Goal: Task Accomplishment & Management: Use online tool/utility

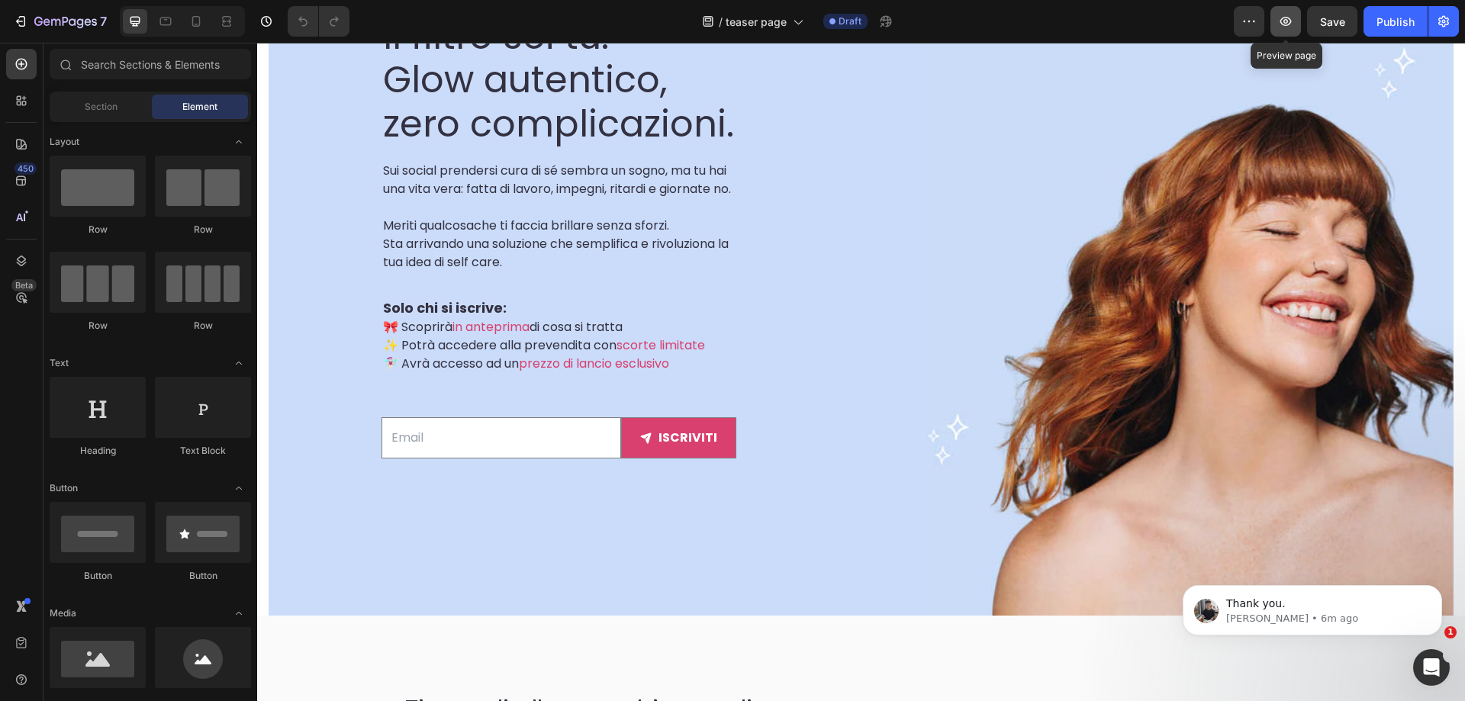
click at [1282, 18] on icon "button" at bounding box center [1285, 21] width 15 height 15
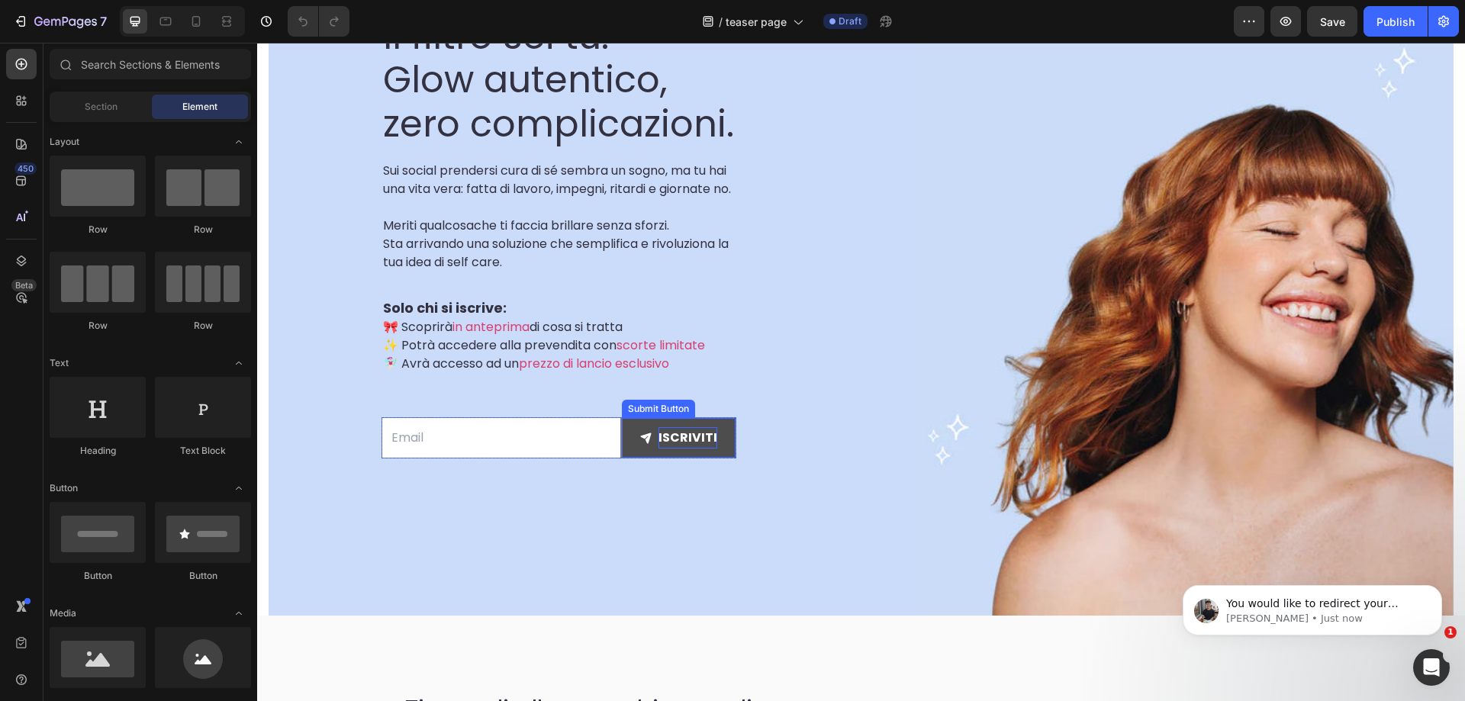
click at [658, 449] on div "iscriviti" at bounding box center [687, 438] width 59 height 22
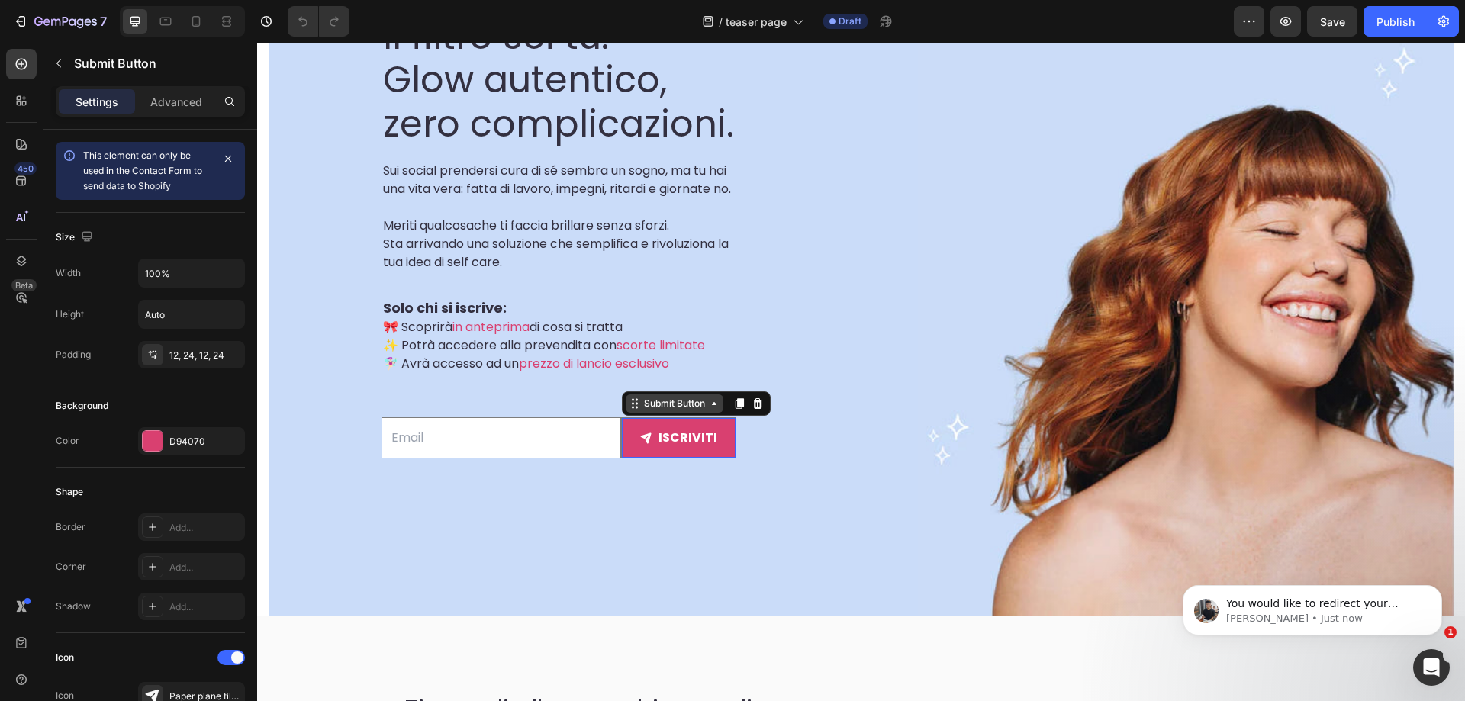
click at [641, 411] on div "Submit Button" at bounding box center [674, 404] width 67 height 14
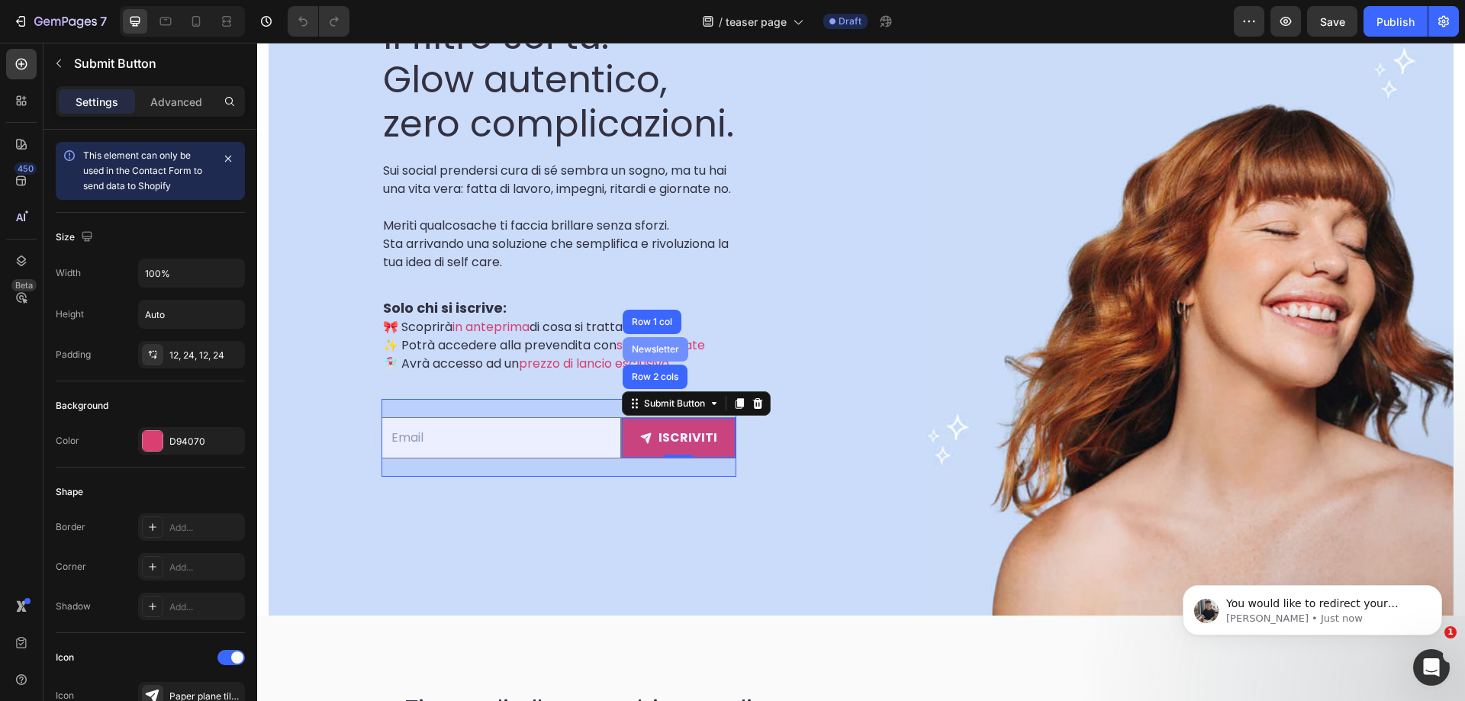
click at [629, 354] on div "Newsletter" at bounding box center [655, 349] width 53 height 9
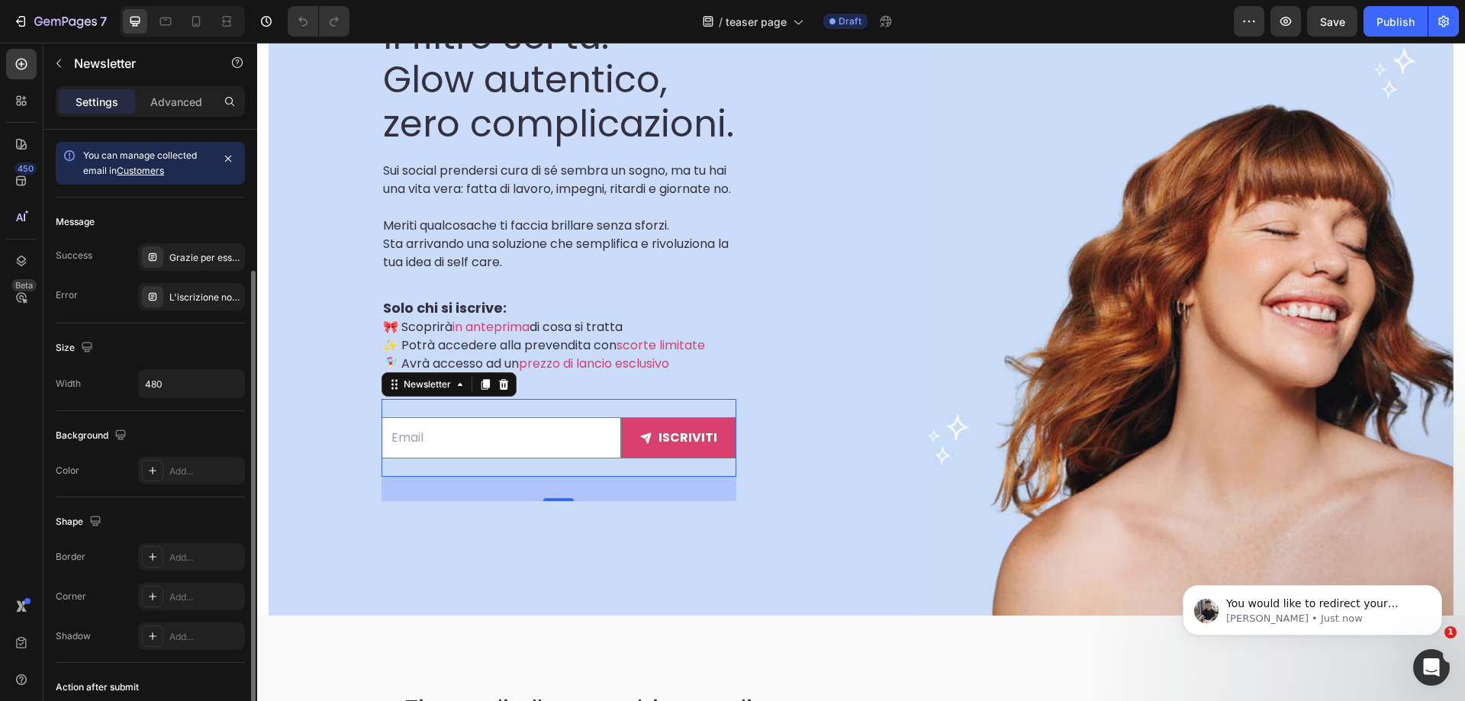
scroll to position [108, 0]
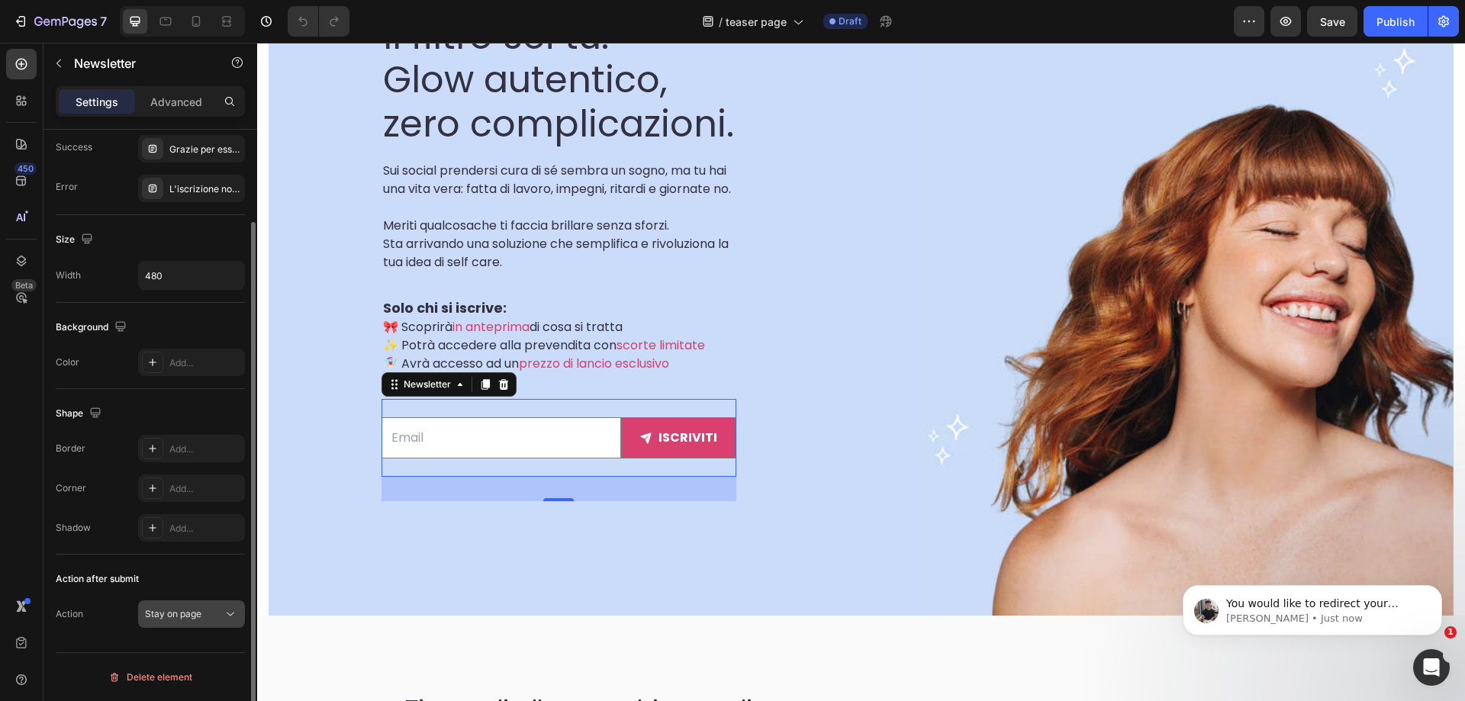
click at [224, 610] on icon at bounding box center [230, 614] width 15 height 15
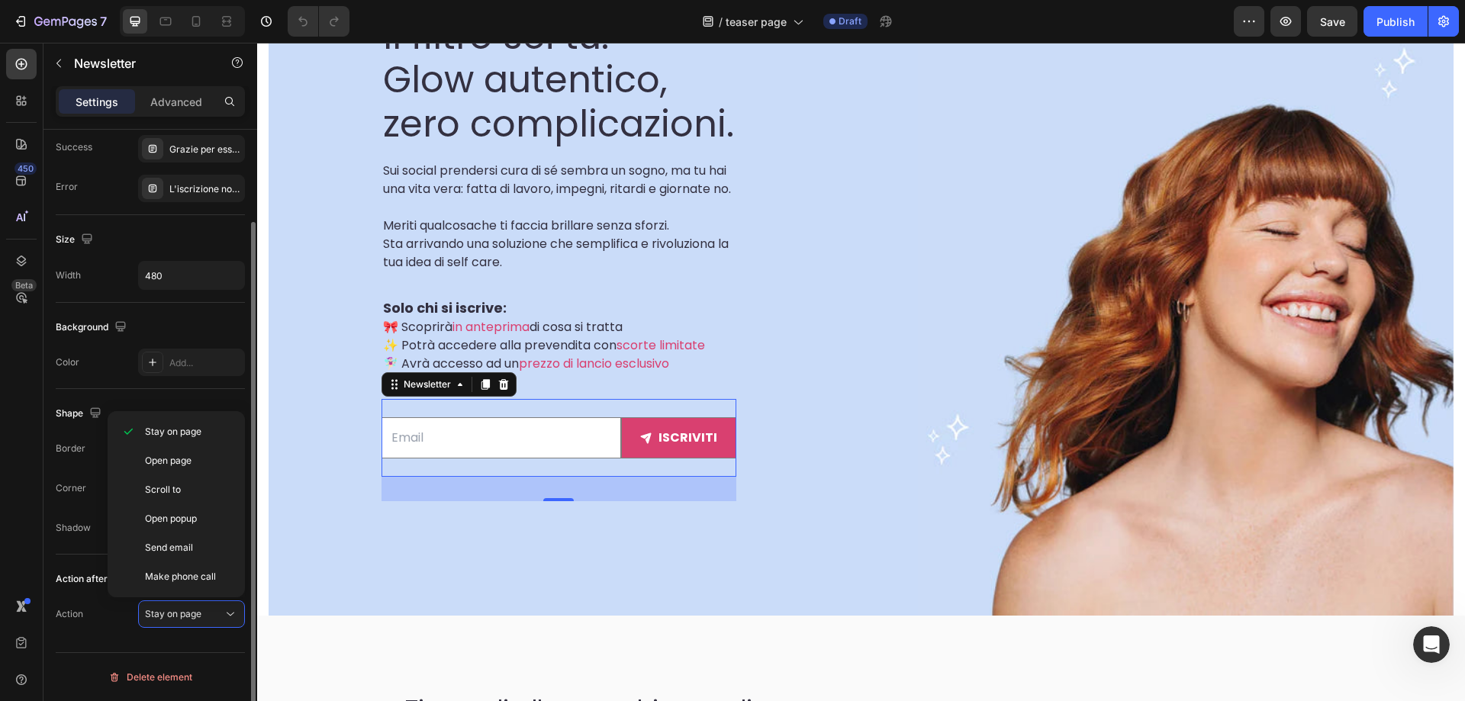
click at [112, 640] on div "You can manage collected email in Customers Message Success Grazie per [PERSON_…" at bounding box center [150, 382] width 214 height 723
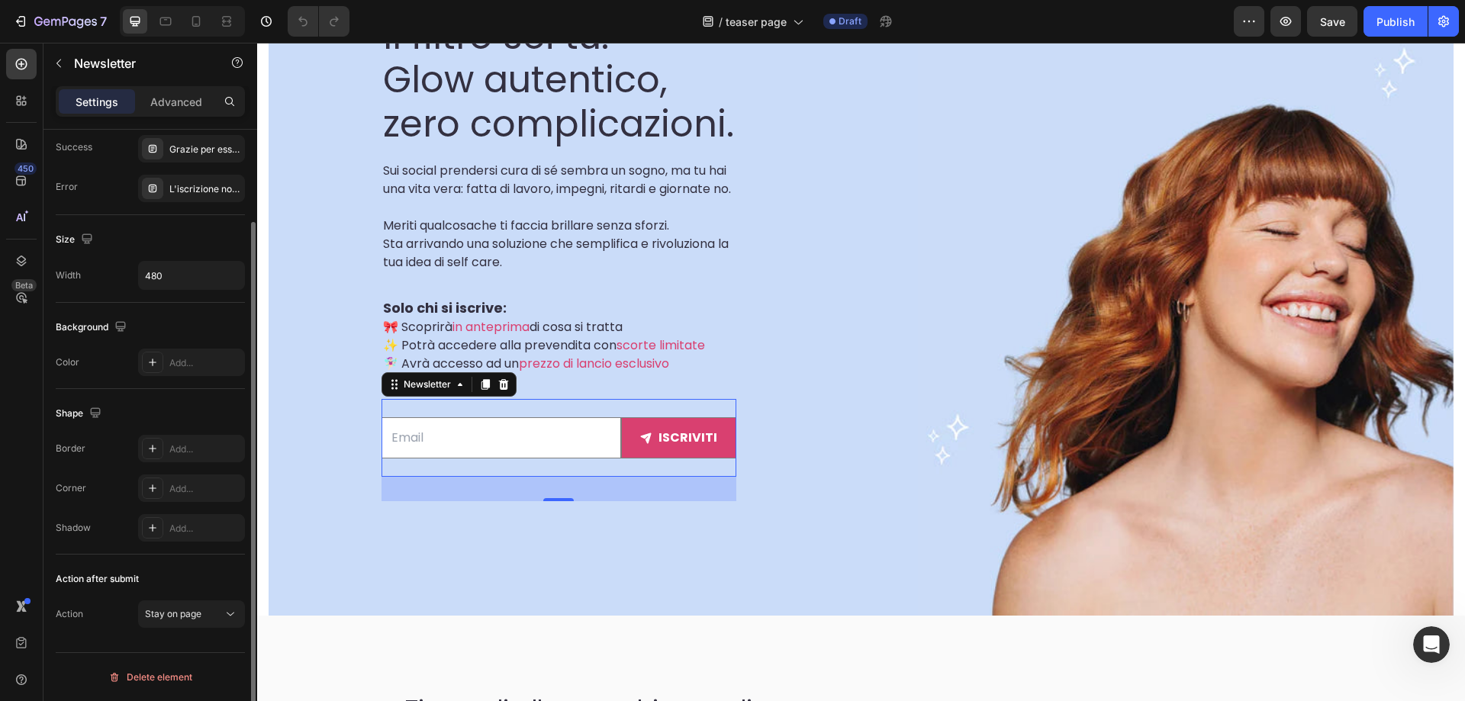
click at [82, 581] on div "Action after submit" at bounding box center [97, 579] width 83 height 14
copy div "Action after submit"
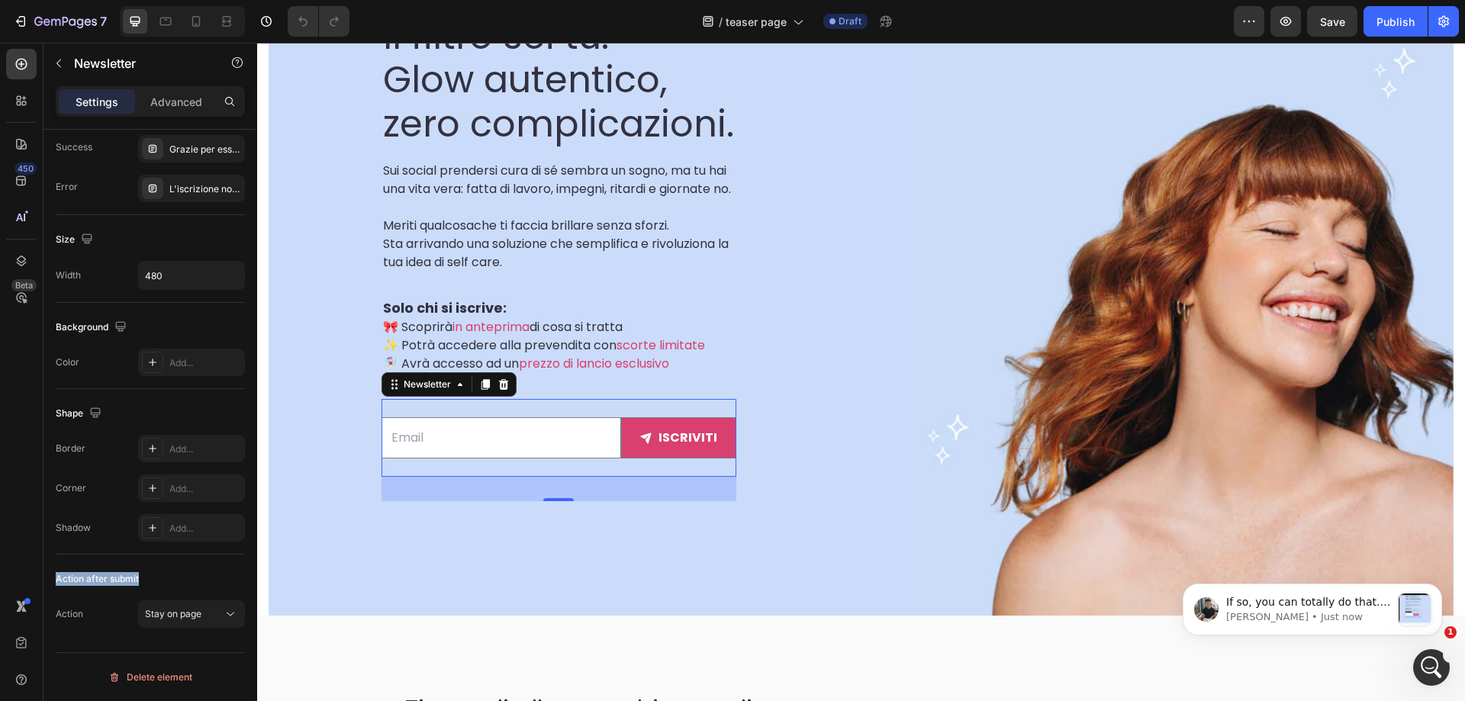
scroll to position [0, 0]
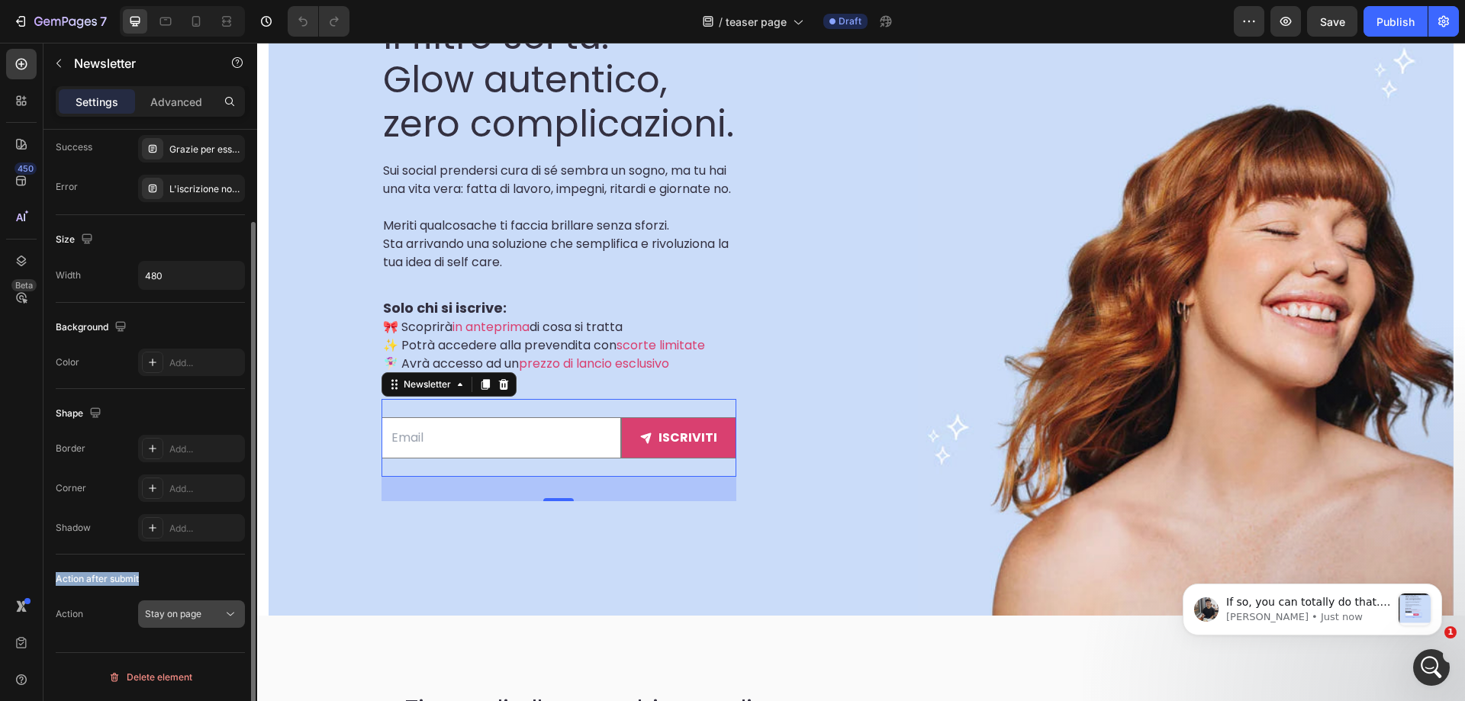
click at [203, 607] on div "Stay on page" at bounding box center [191, 614] width 93 height 15
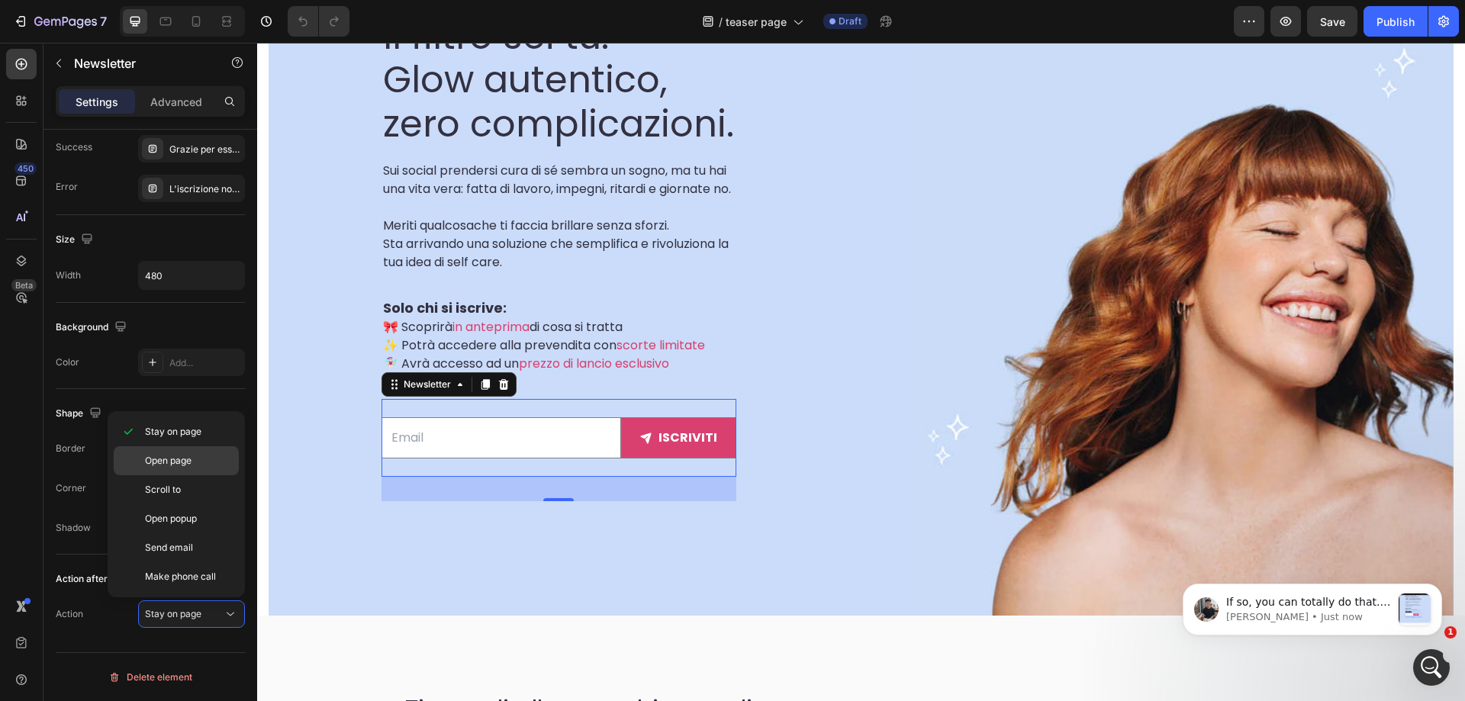
click at [175, 475] on div "Open page" at bounding box center [176, 489] width 125 height 29
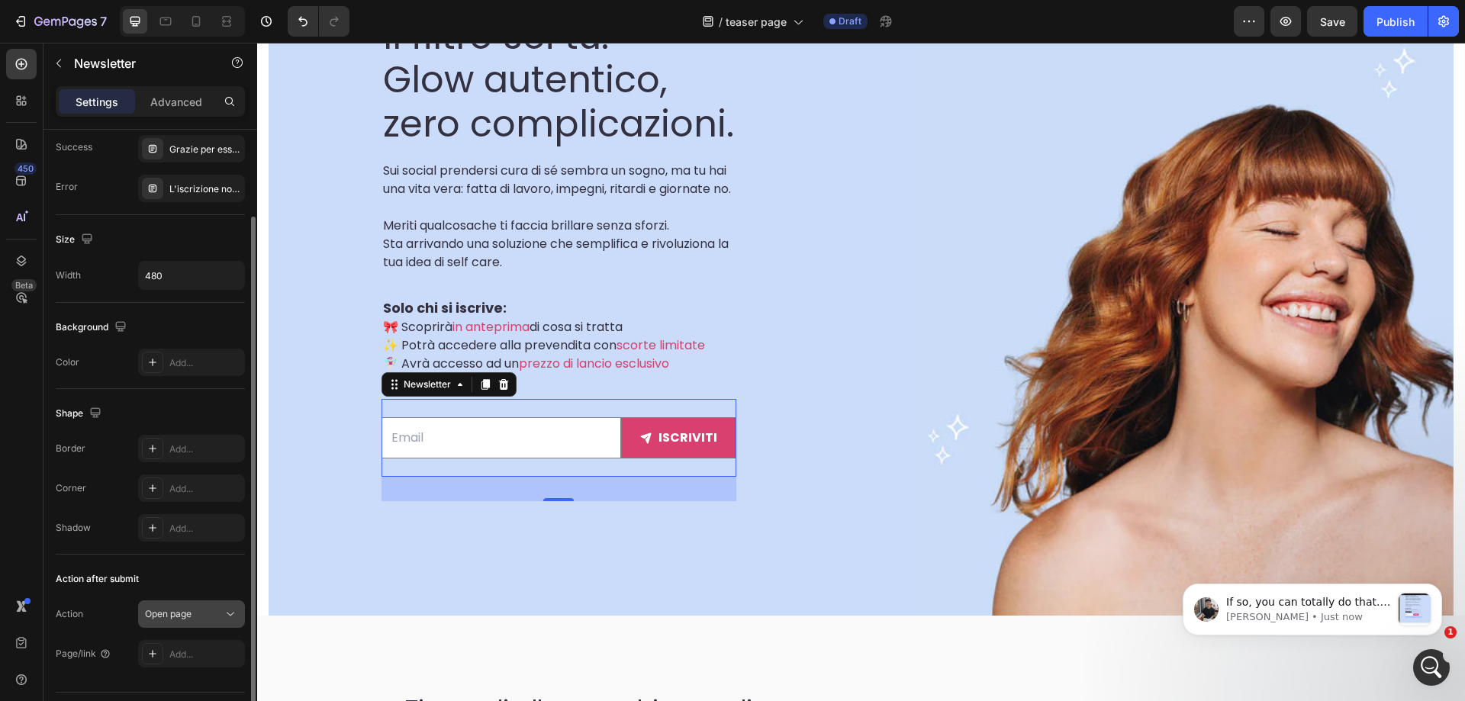
click at [202, 619] on div "Open page" at bounding box center [184, 614] width 78 height 14
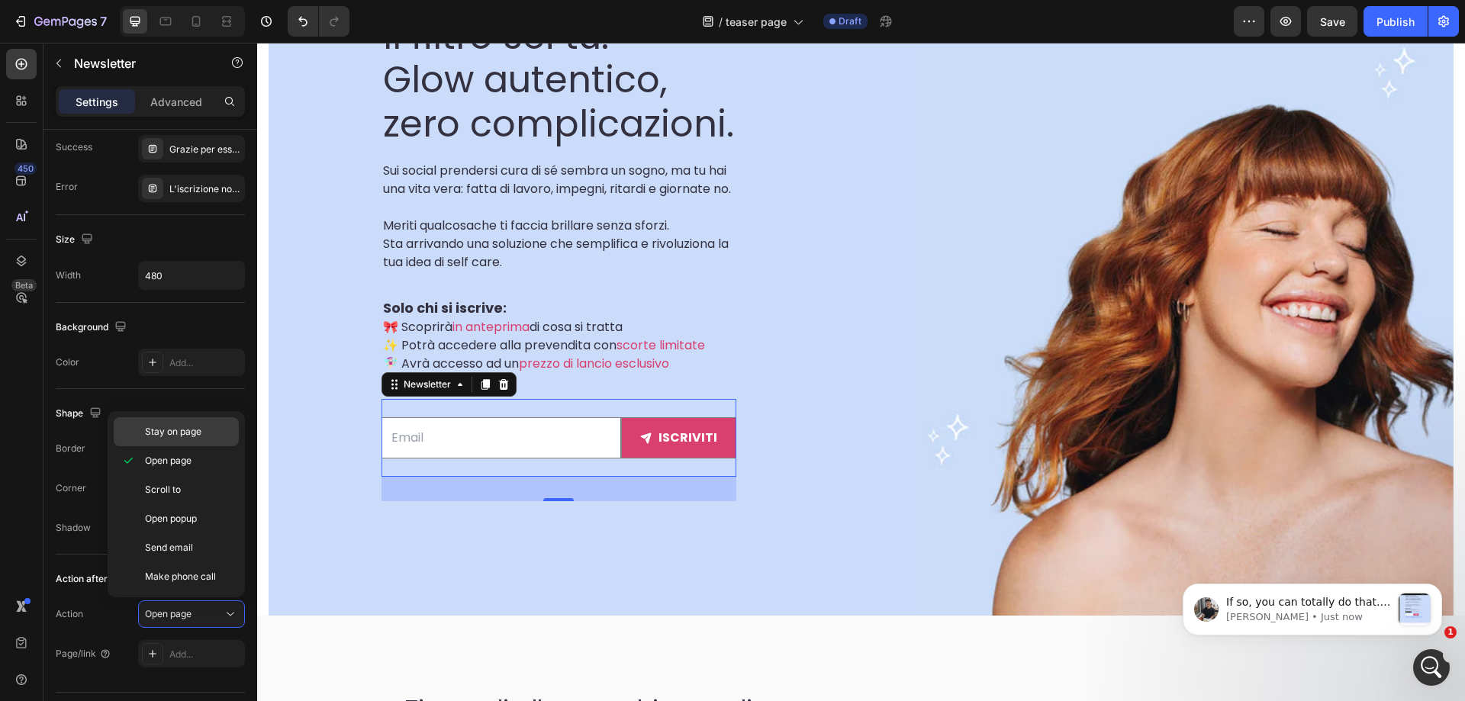
click at [186, 433] on span "Stay on page" at bounding box center [173, 432] width 56 height 14
